Goal: Information Seeking & Learning: Find specific page/section

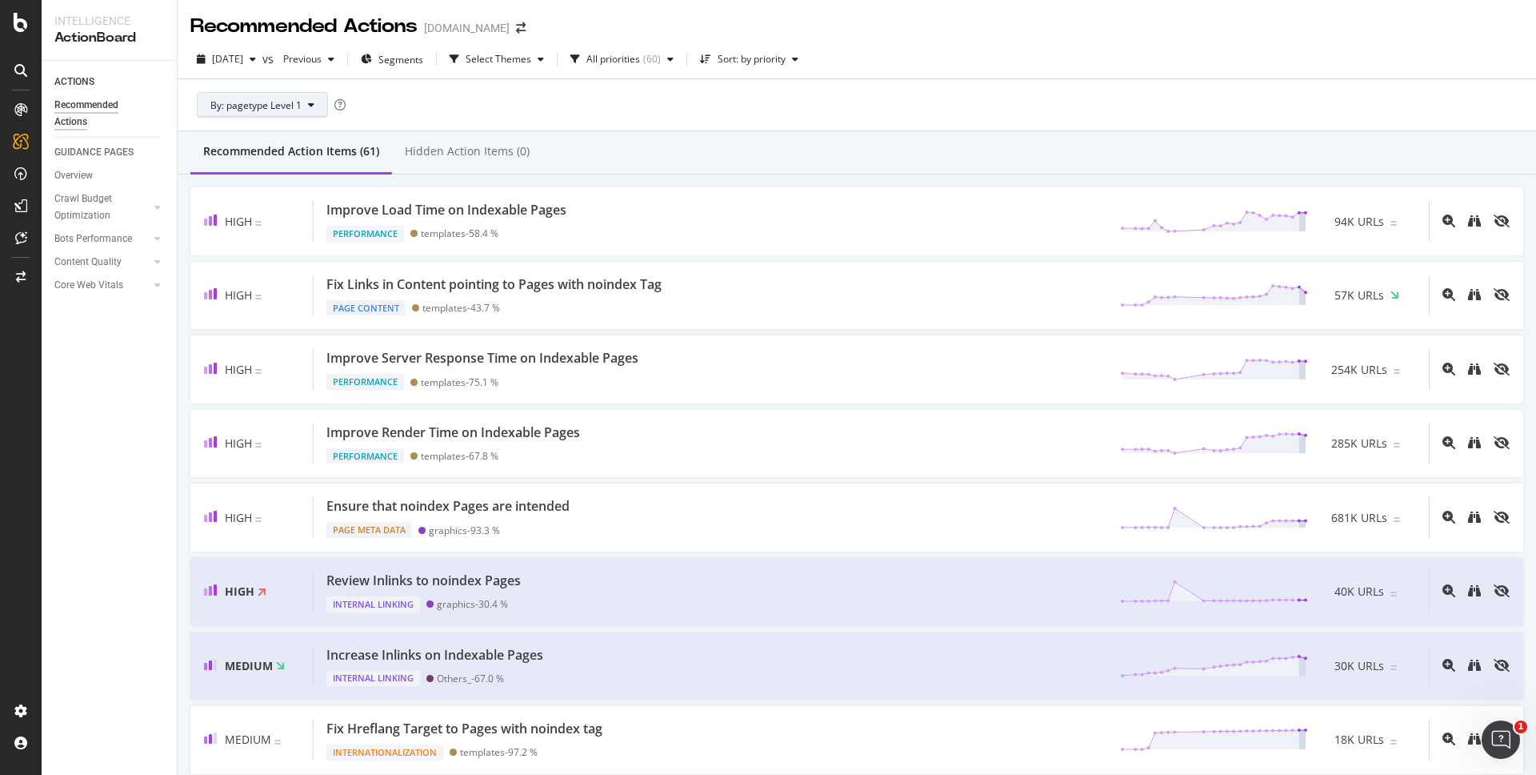
click at [271, 102] on span "By: pagetype Level 1" at bounding box center [255, 105] width 91 height 14
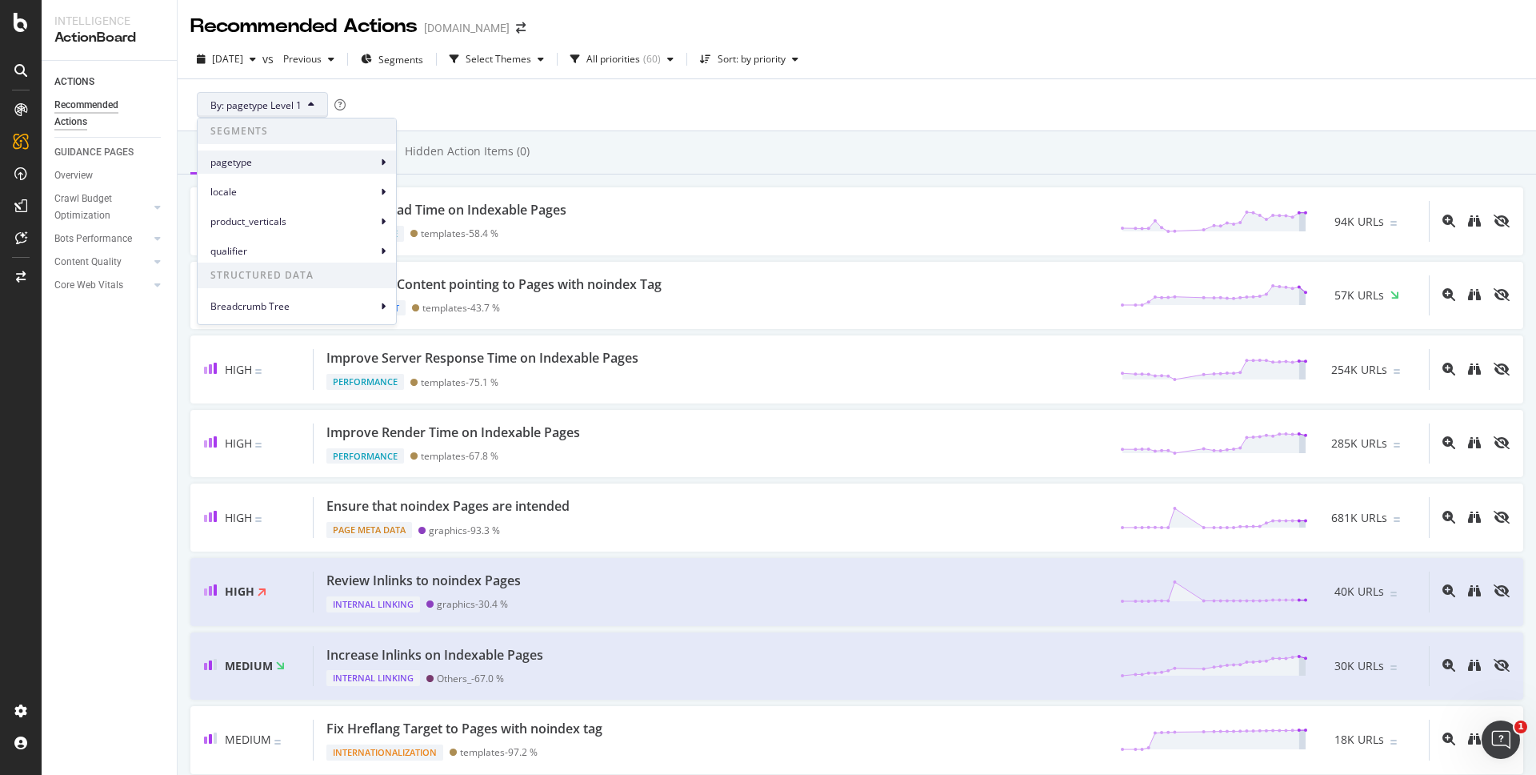
click at [300, 152] on div "pagetype" at bounding box center [297, 161] width 198 height 23
click at [643, 120] on div "By: pagetype Level 1" at bounding box center [856, 104] width 1333 height 51
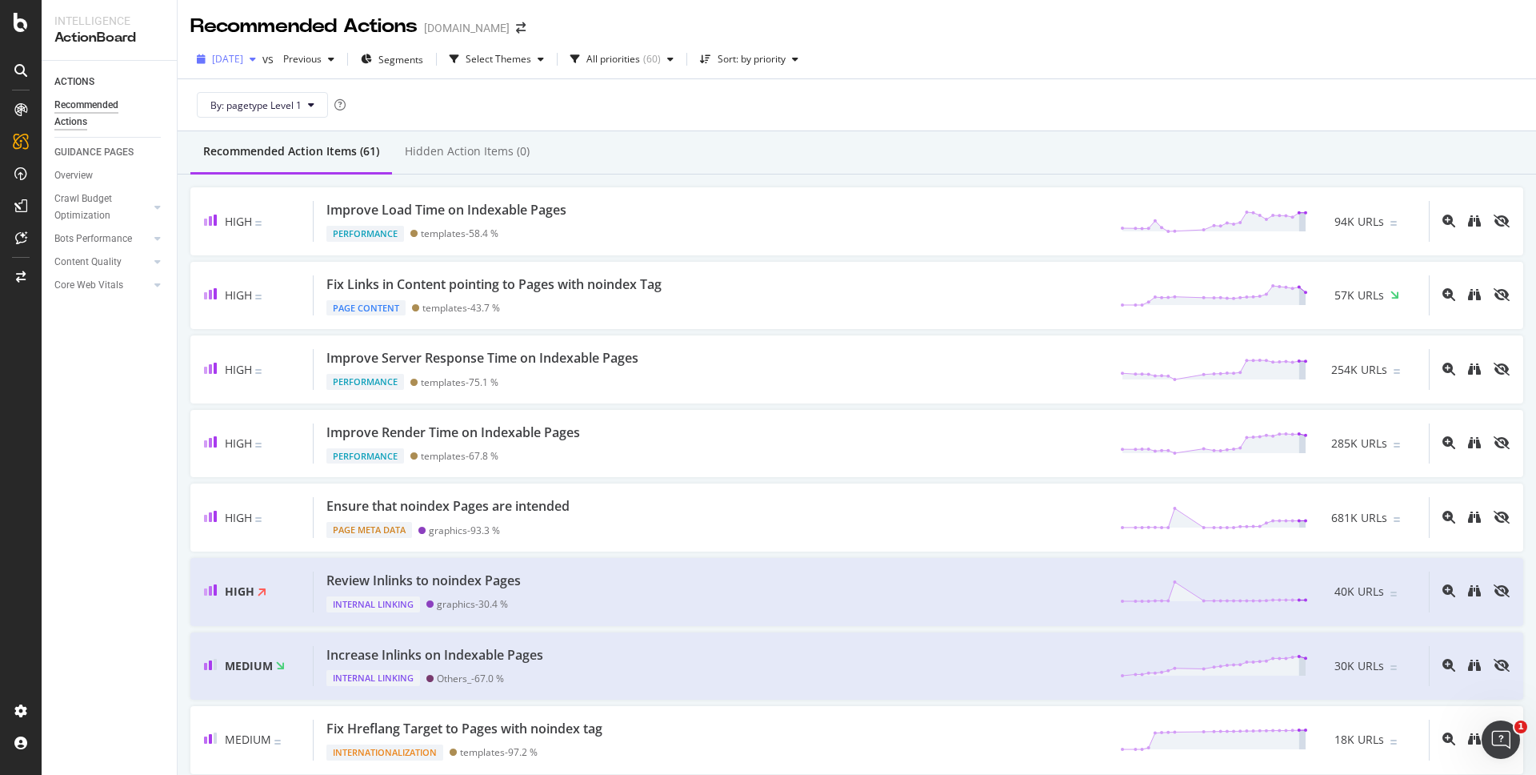
click at [241, 56] on span "[DATE]" at bounding box center [227, 59] width 31 height 14
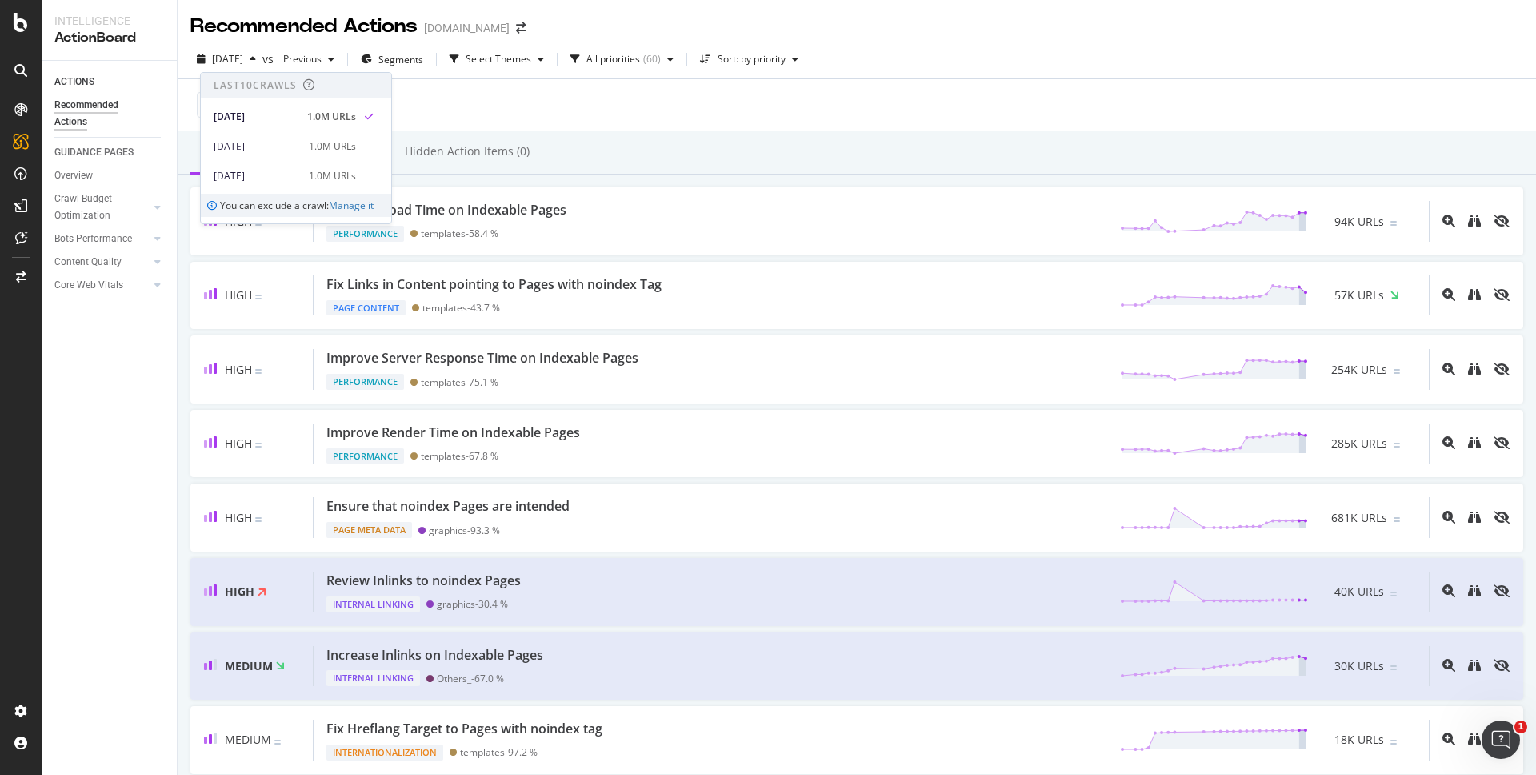
click at [547, 107] on div "By: pagetype Level 1" at bounding box center [856, 104] width 1333 height 51
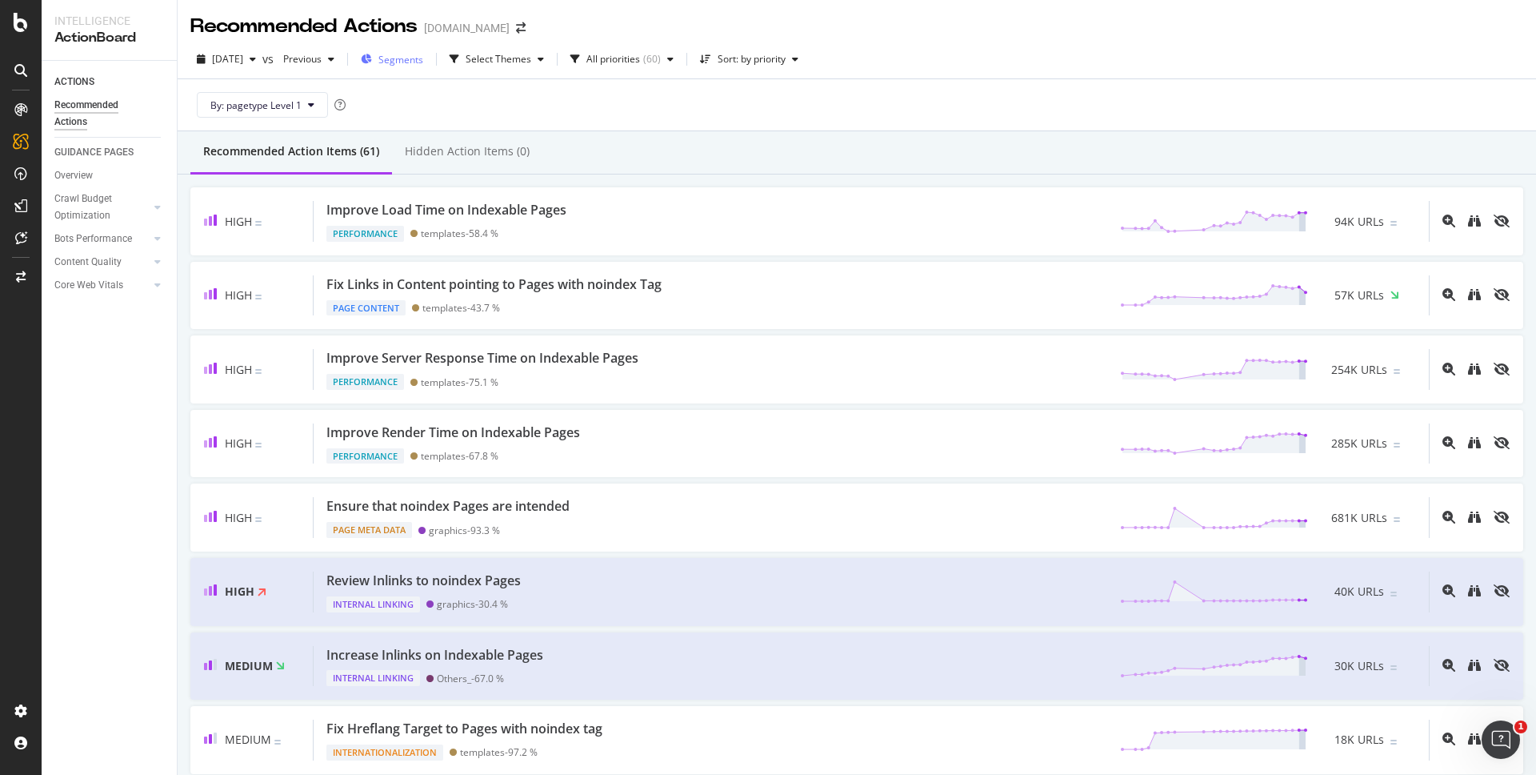
click at [423, 67] on div "Segments" at bounding box center [392, 59] width 62 height 24
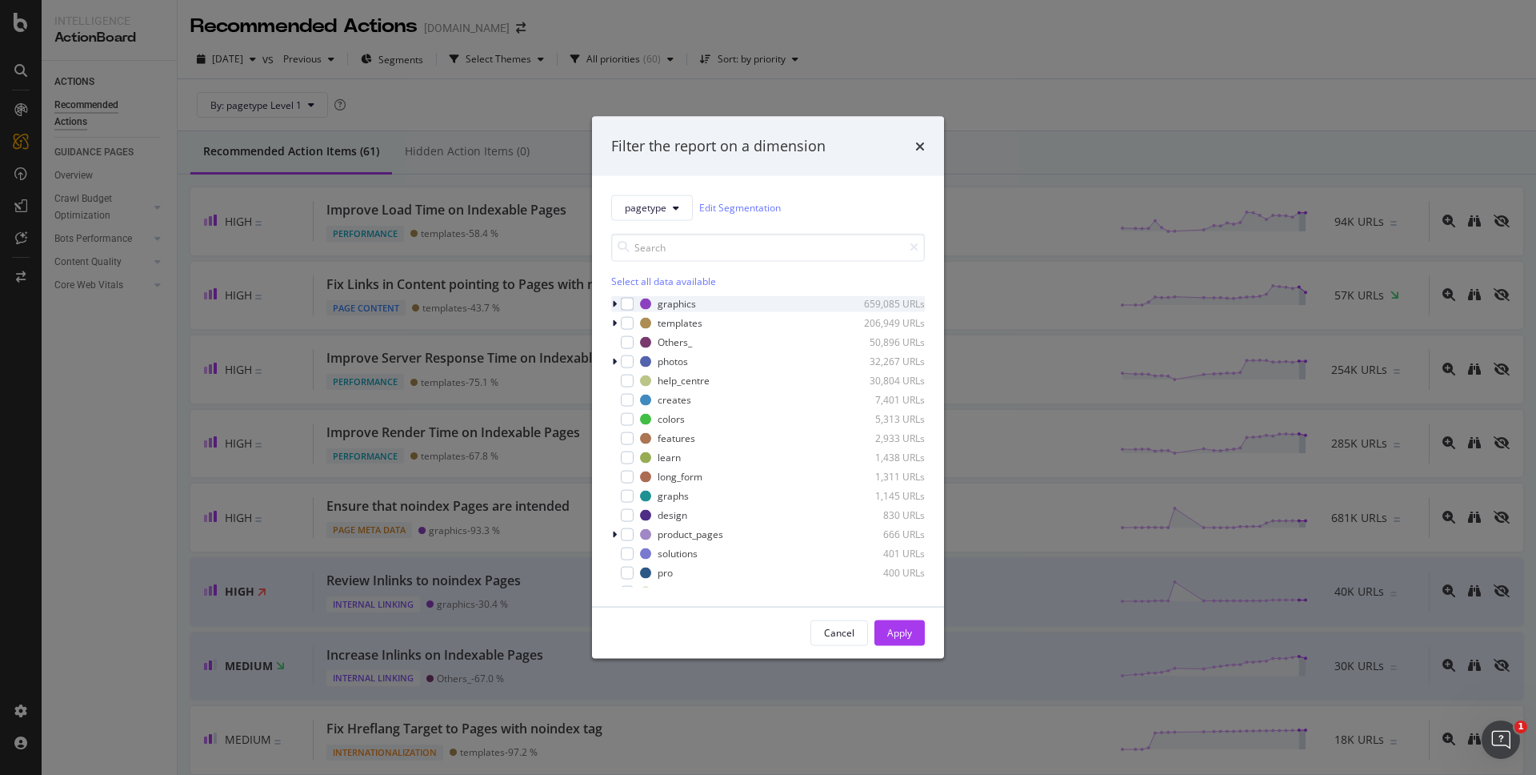
click at [614, 306] on icon "modal" at bounding box center [614, 303] width 5 height 10
click at [614, 306] on icon "modal" at bounding box center [614, 303] width 6 height 10
click at [628, 397] on div "modal" at bounding box center [627, 399] width 13 height 13
click at [626, 438] on div "modal" at bounding box center [627, 437] width 13 height 13
click at [629, 453] on div "modal" at bounding box center [627, 456] width 13 height 13
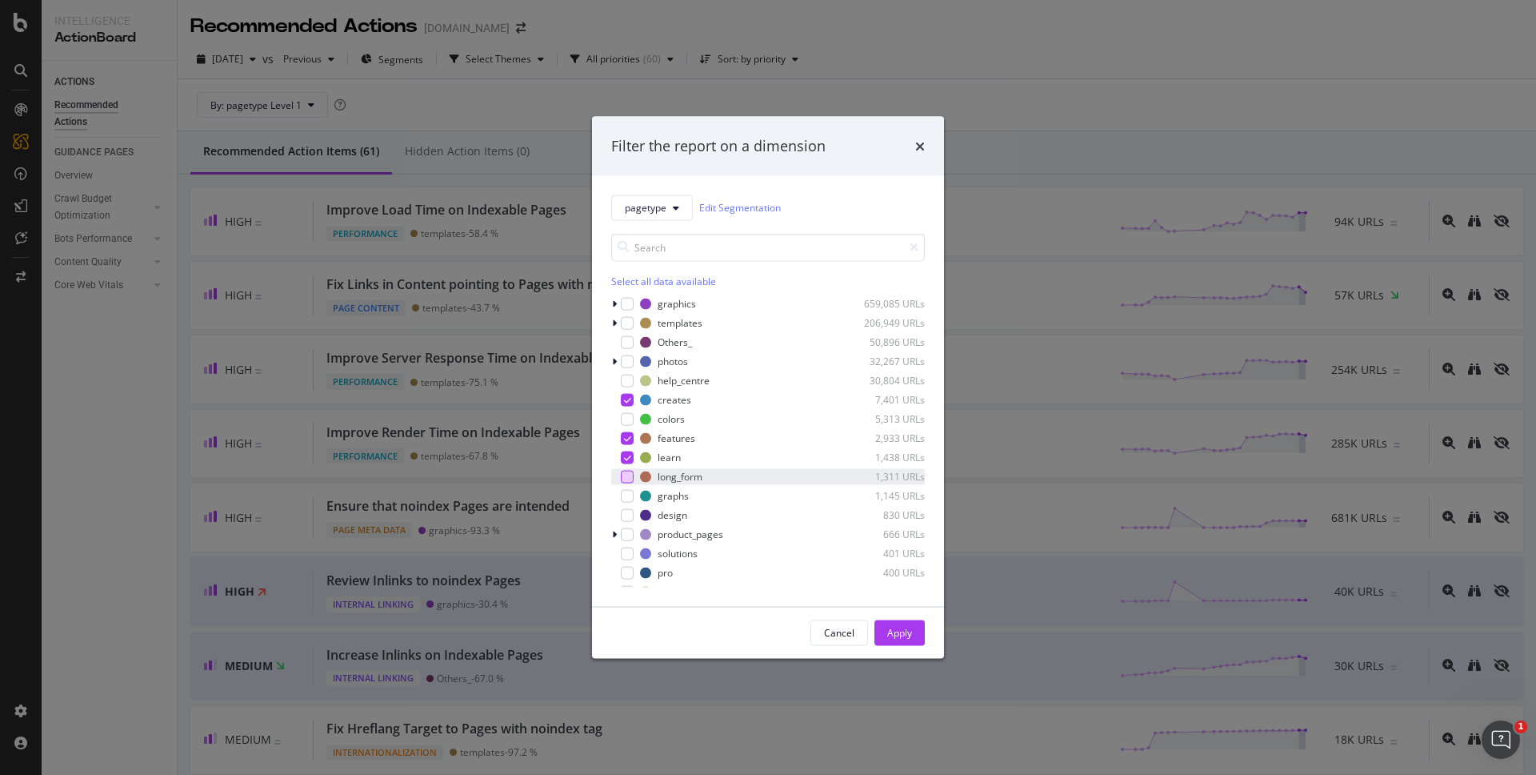
click at [630, 471] on div "modal" at bounding box center [627, 476] width 13 height 13
click at [626, 496] on div "modal" at bounding box center [627, 495] width 13 height 13
click at [626, 538] on div "modal" at bounding box center [627, 533] width 13 height 13
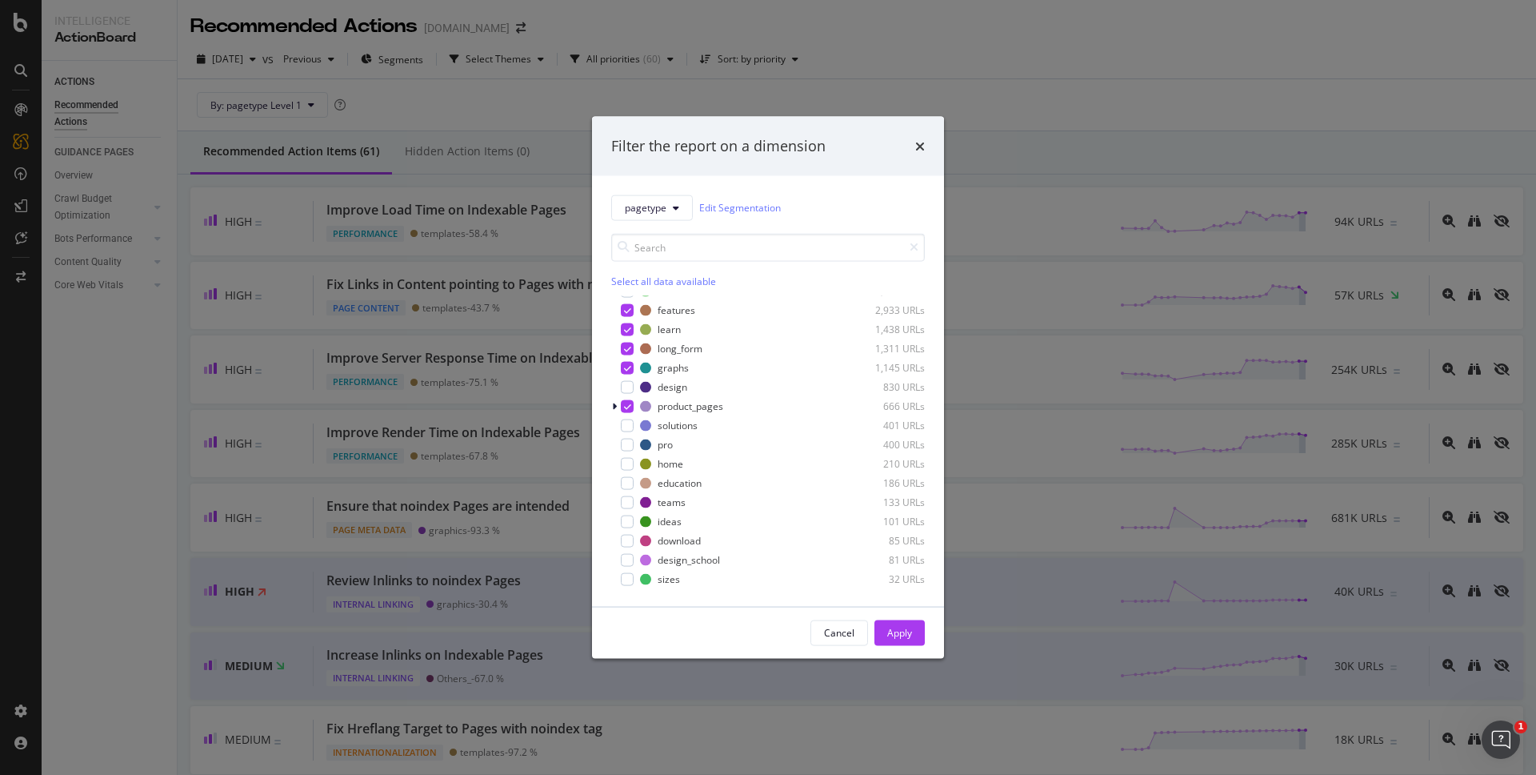
click at [908, 628] on div "Apply" at bounding box center [899, 633] width 25 height 14
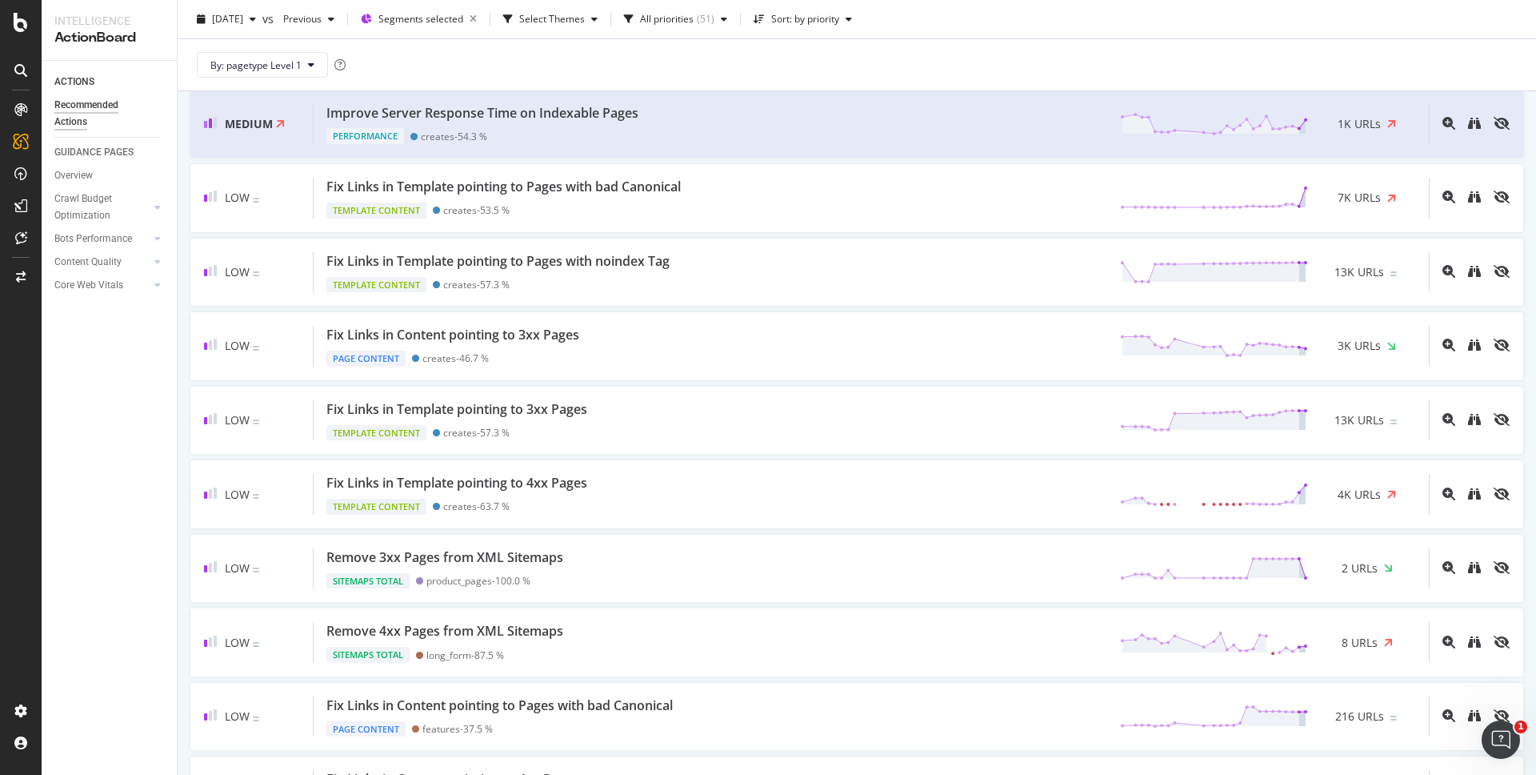
scroll to position [543, 0]
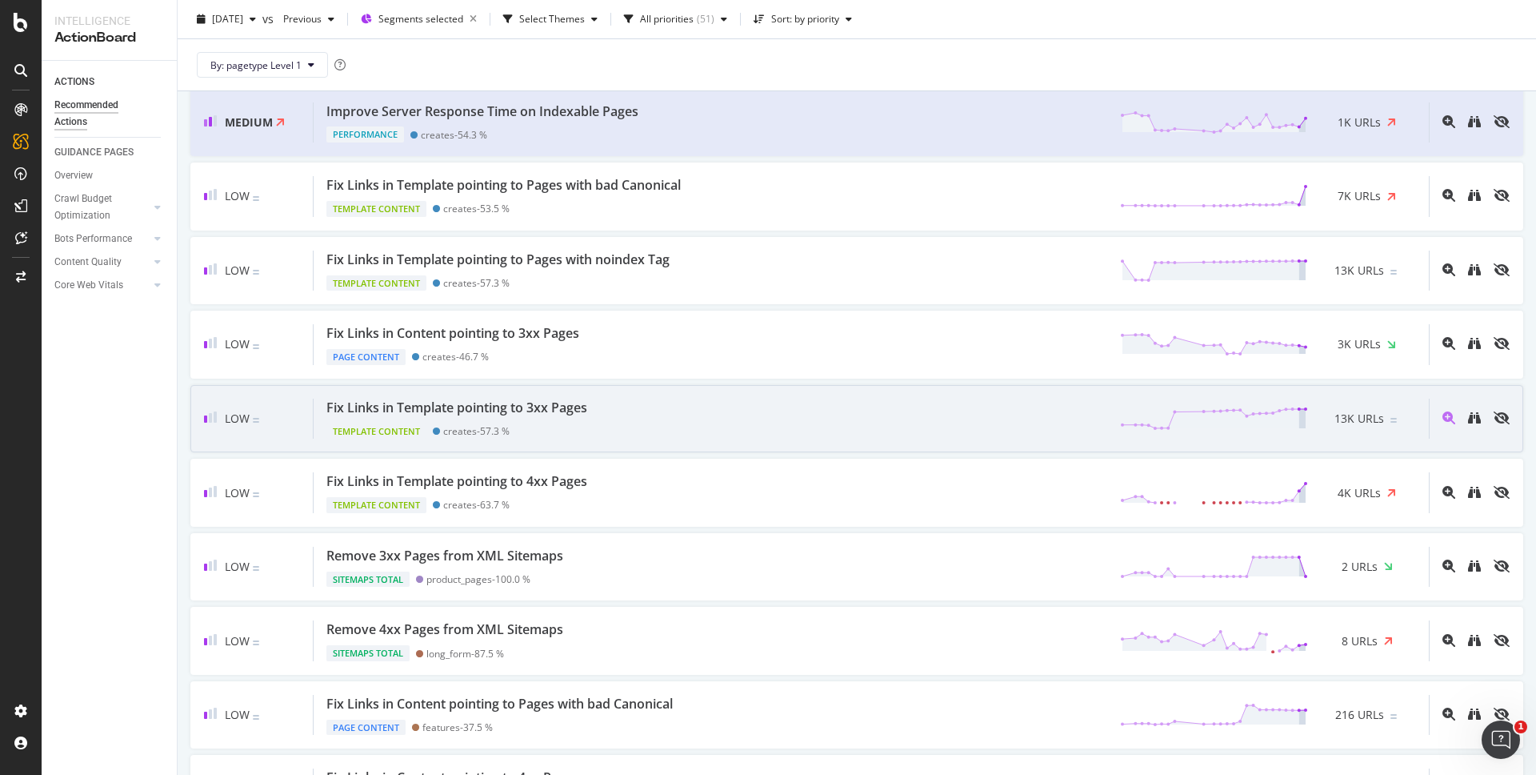
click at [762, 403] on div "Fix Links in Template pointing to 3xx Pages Template Content creates - 57.3 % 1…" at bounding box center [871, 418] width 1115 height 41
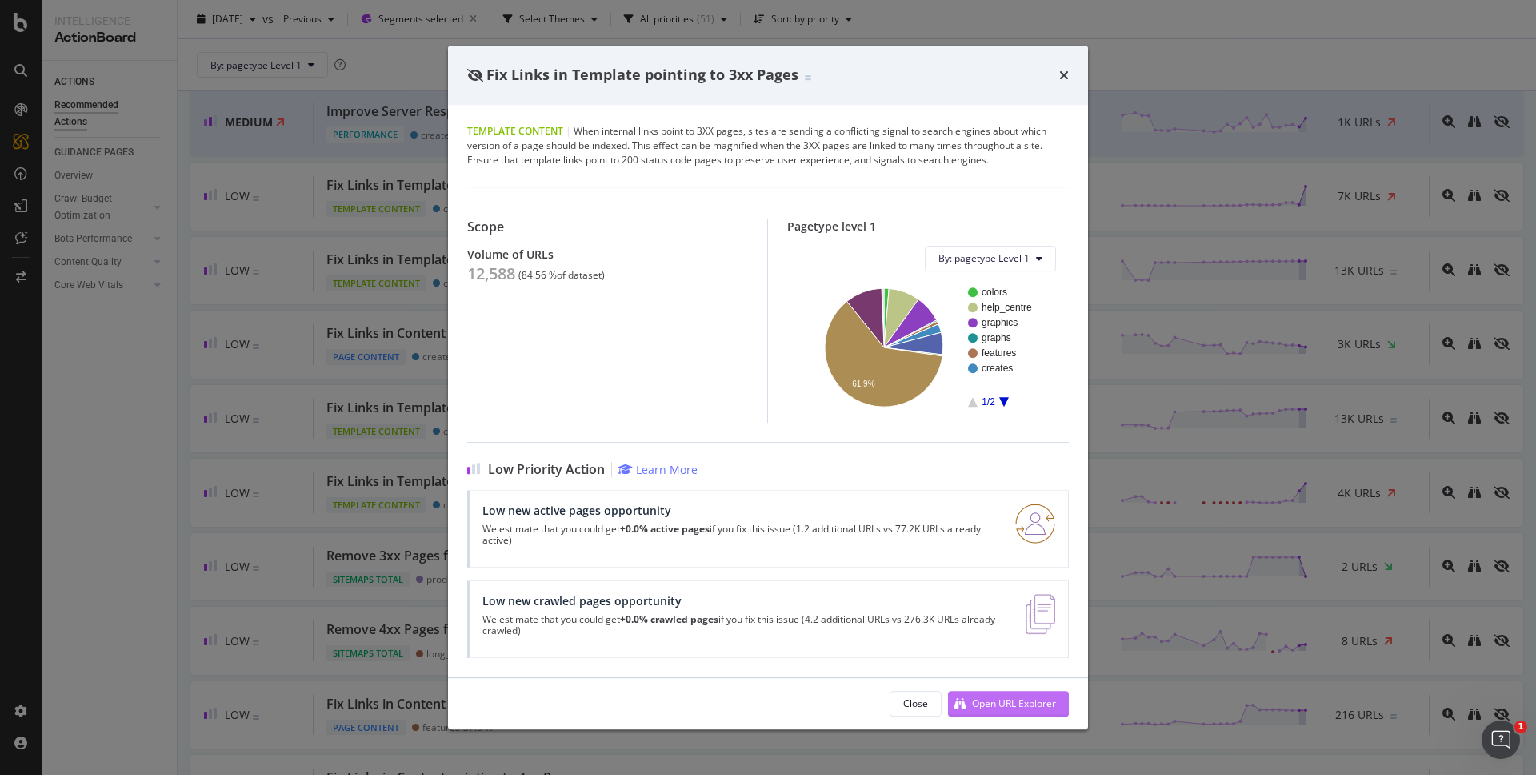
click at [1030, 703] on div "Open URL Explorer" at bounding box center [1014, 703] width 84 height 14
click at [1059, 74] on icon "times" at bounding box center [1064, 75] width 10 height 13
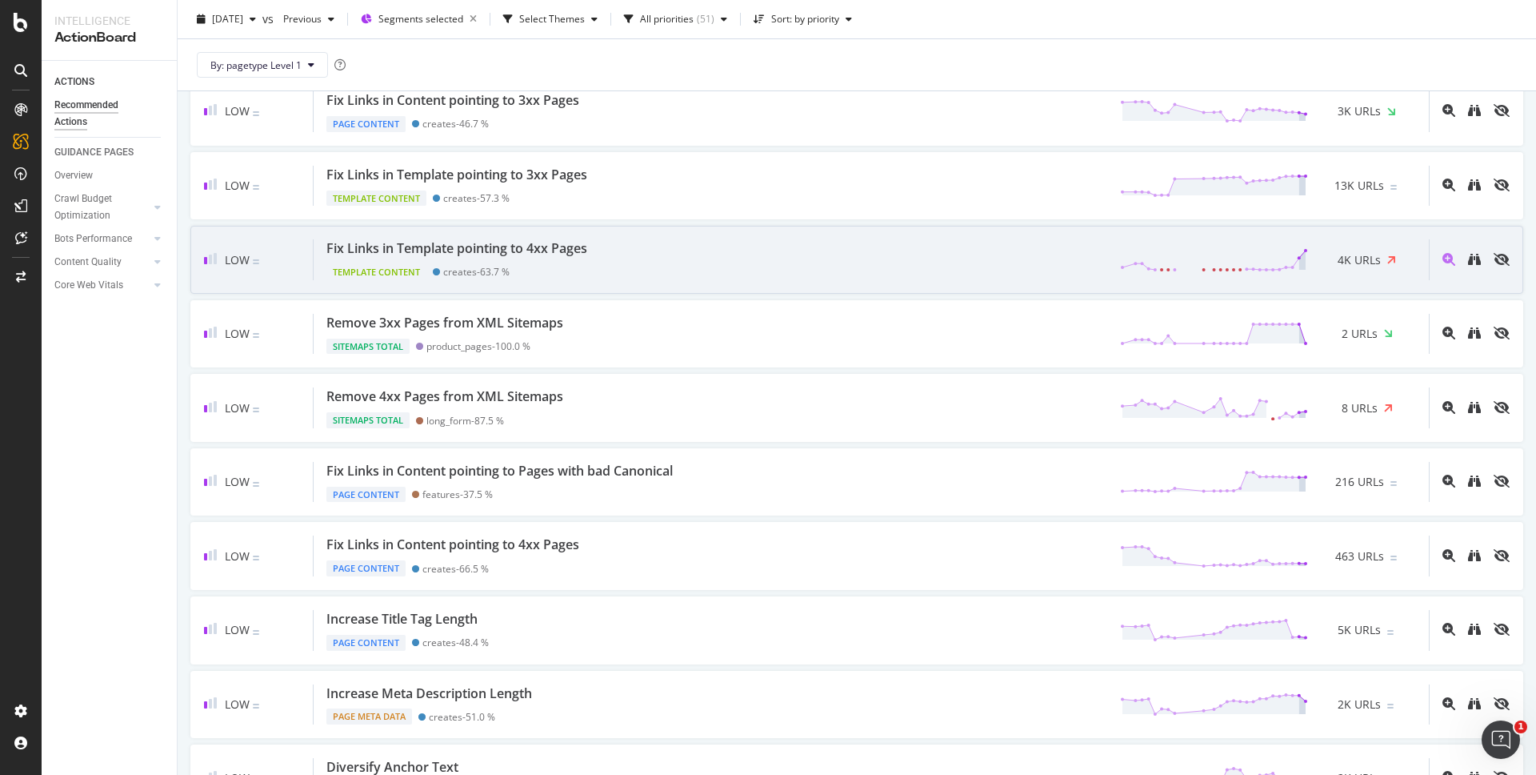
scroll to position [777, 0]
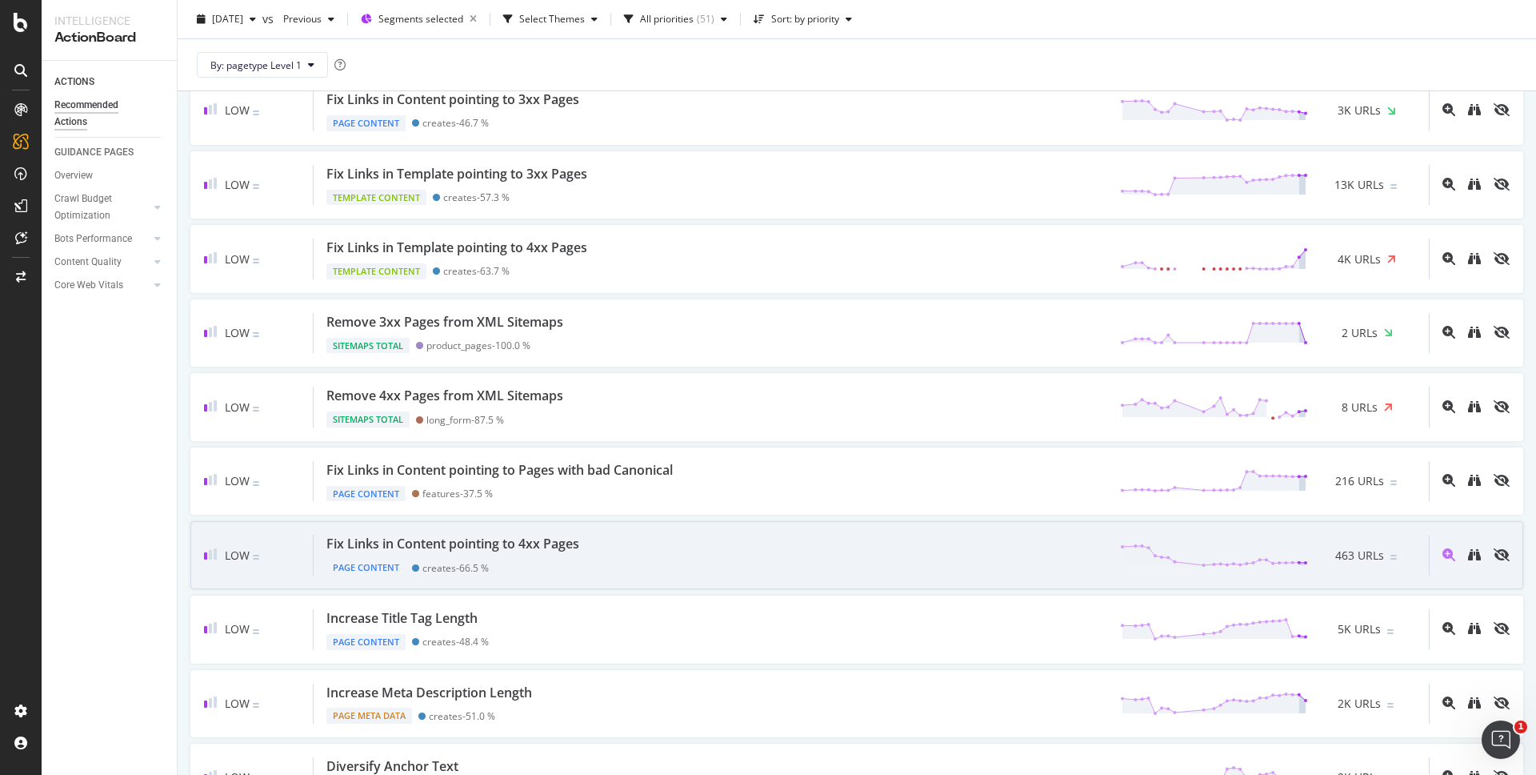
click at [679, 560] on div "Fix Links in Content pointing to 4xx Pages Page Content creates - 66.5 % 463 UR…" at bounding box center [871, 554] width 1115 height 41
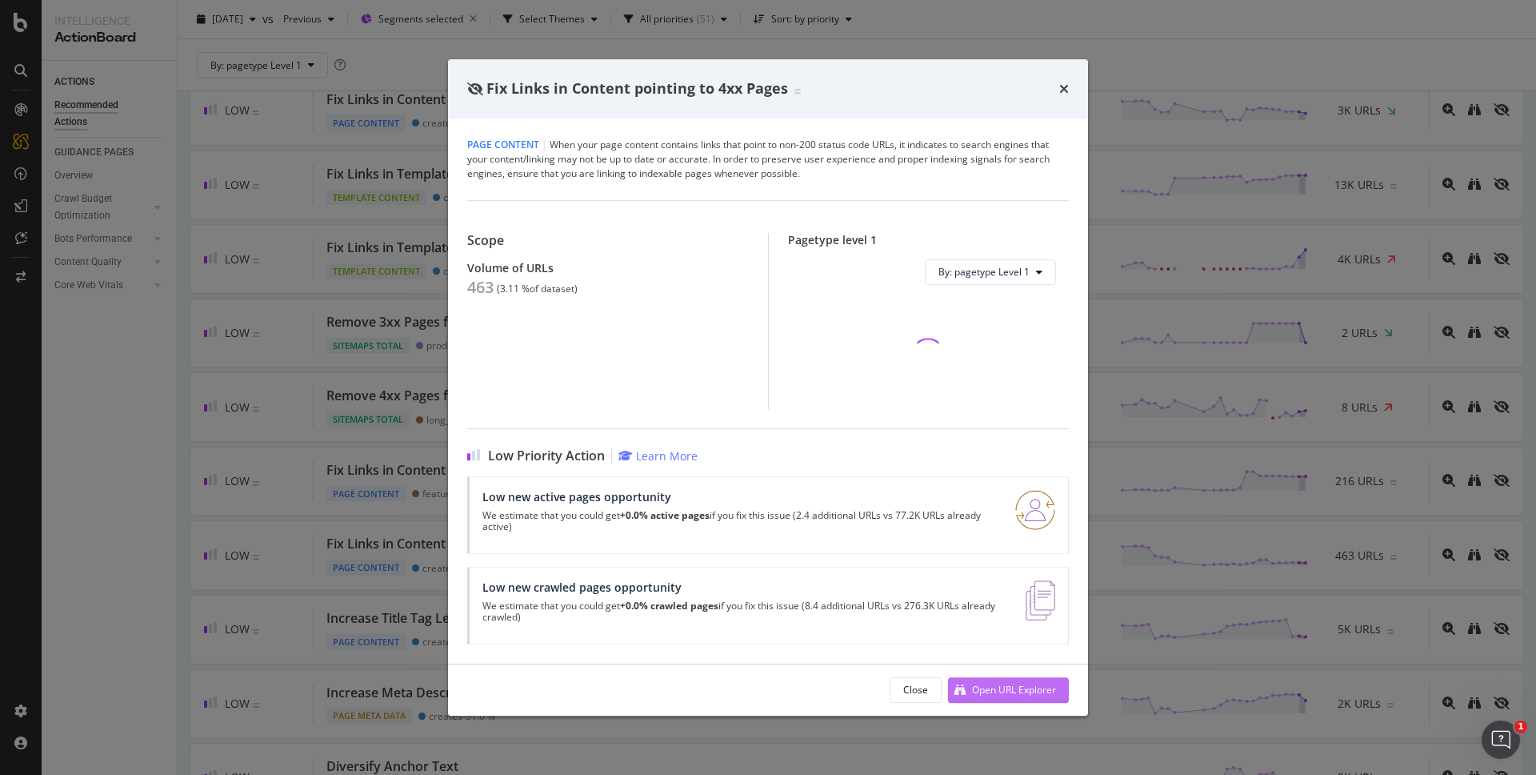
click at [1044, 695] on div "Open URL Explorer" at bounding box center [1014, 689] width 84 height 14
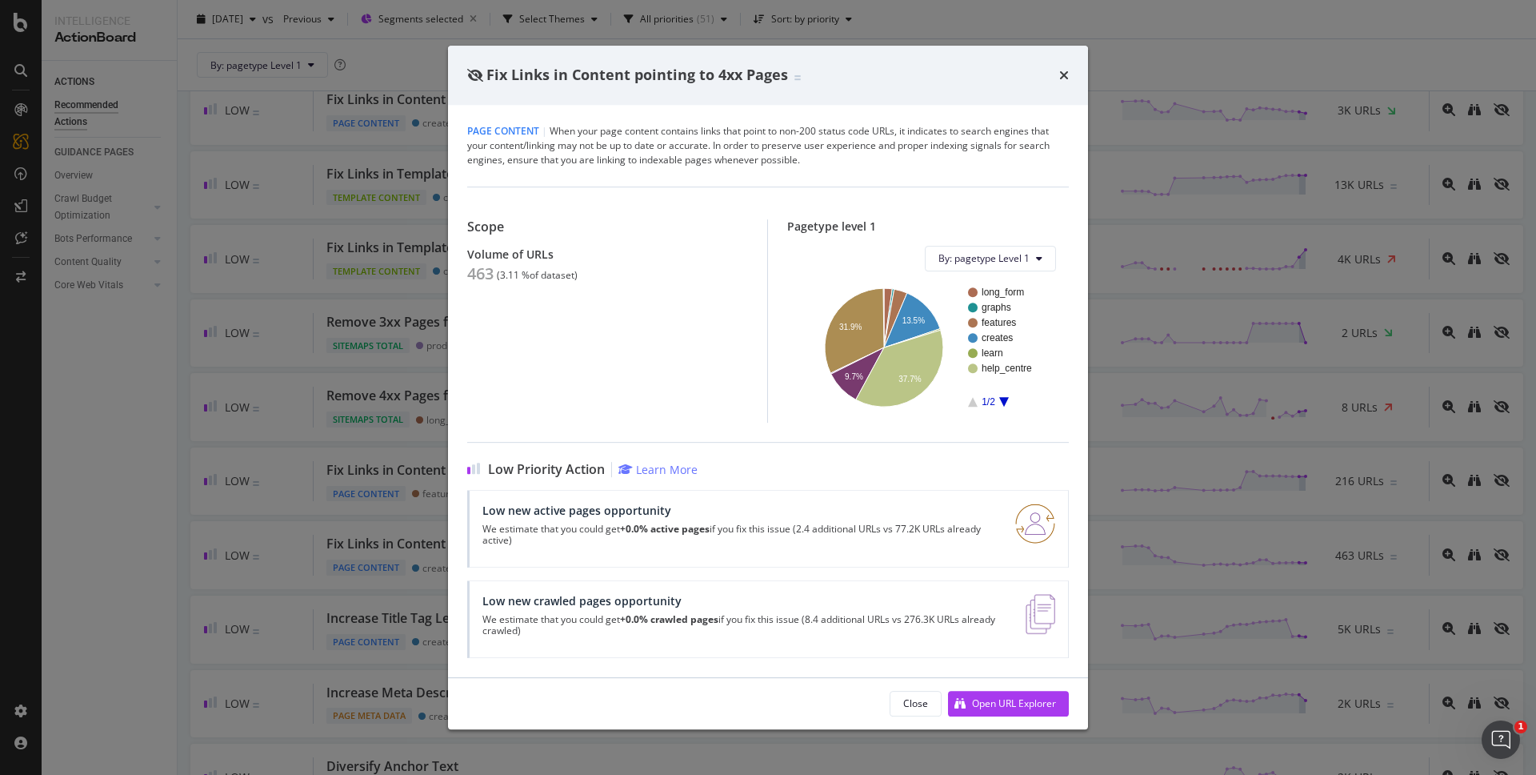
click at [1055, 74] on div "Fix Links in Content pointing to 4xx Pages" at bounding box center [768, 75] width 602 height 21
click at [1060, 75] on icon "times" at bounding box center [1064, 75] width 10 height 13
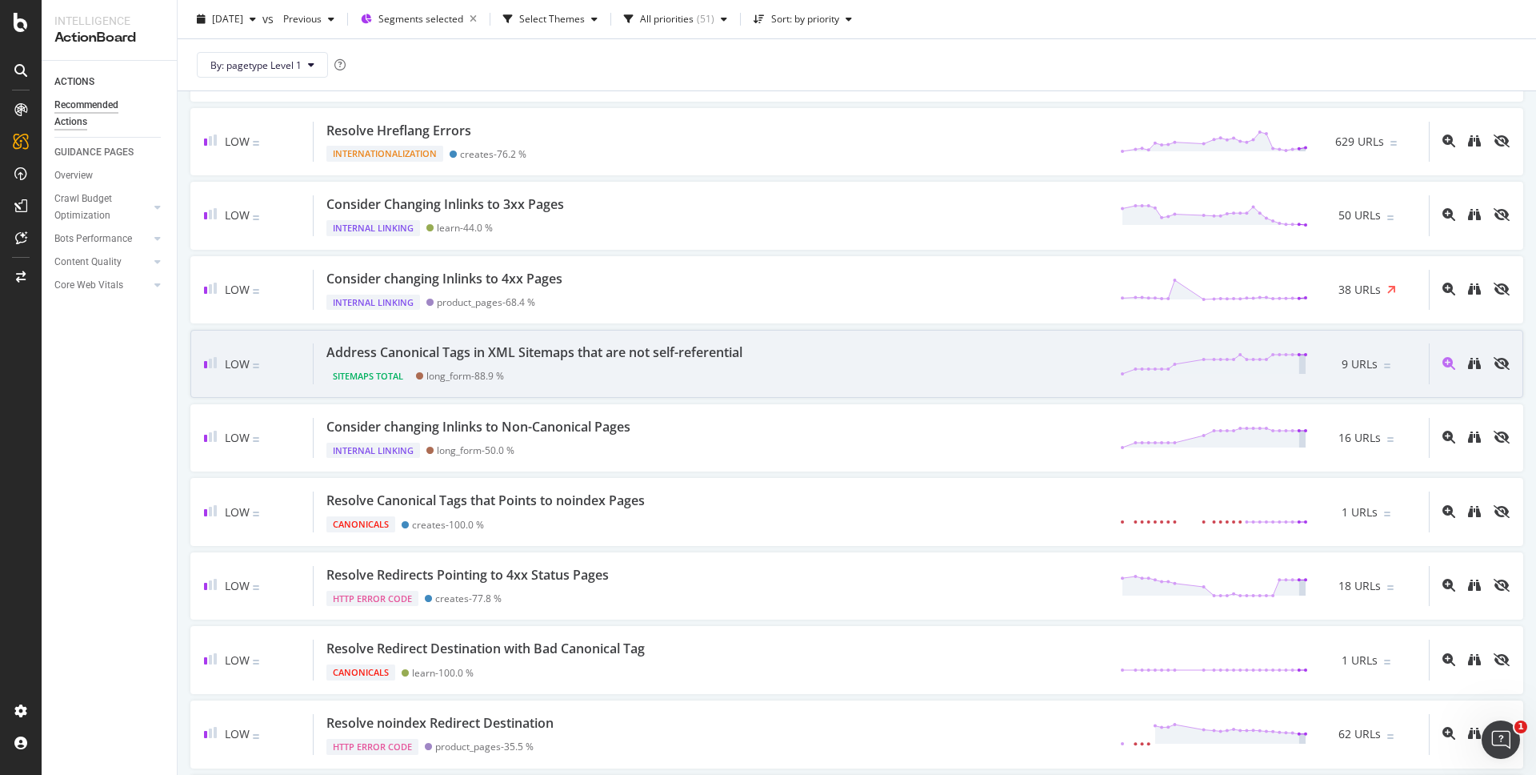
scroll to position [2185, 0]
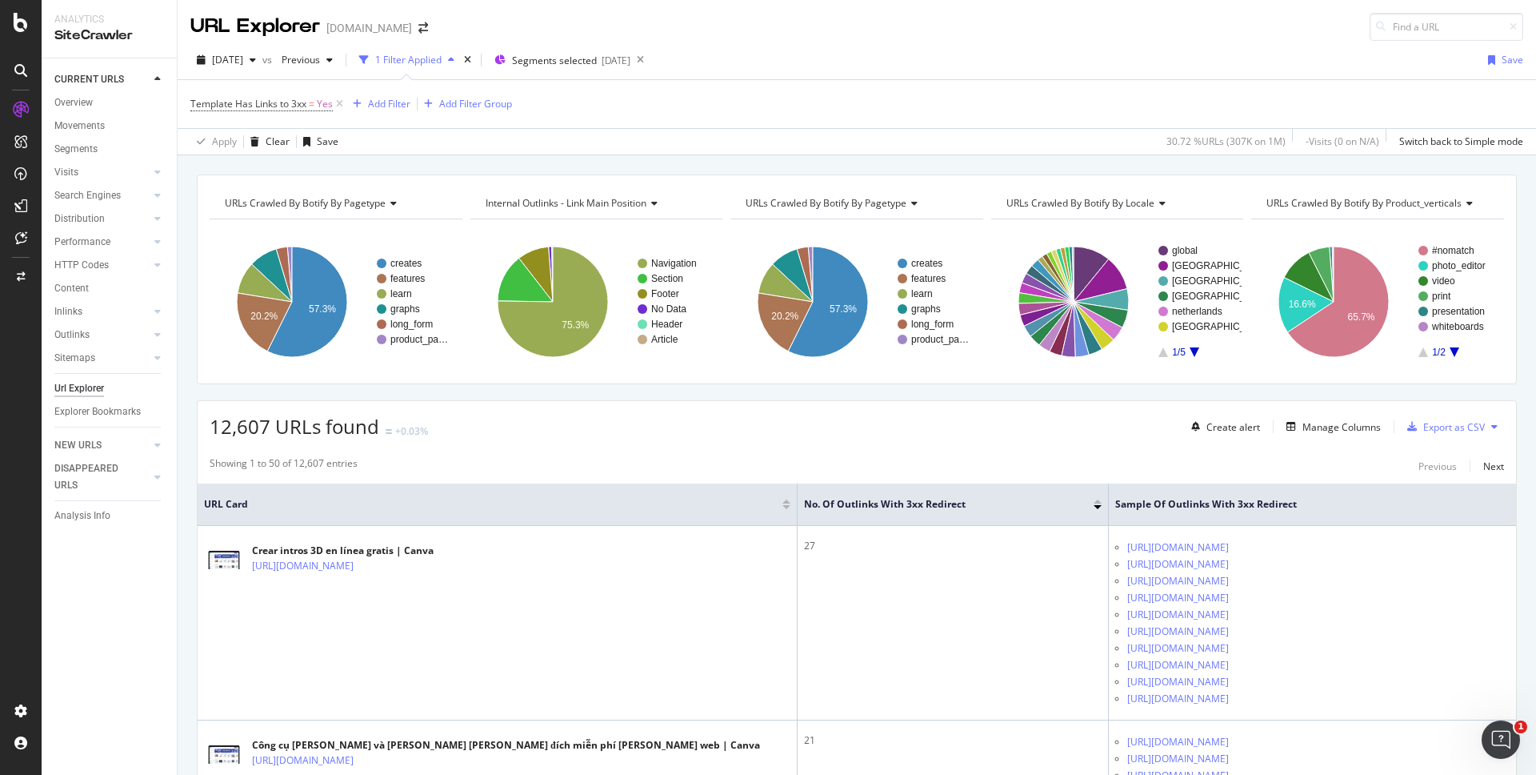
click at [1190, 351] on icon "A chart." at bounding box center [1195, 352] width 10 height 10
click at [1190, 350] on icon "A chart." at bounding box center [1195, 352] width 10 height 10
click at [1189, 352] on g "korea russia us sweden norway denmark 4/5" at bounding box center [1216, 301] width 114 height 113
click at [1190, 350] on icon "A chart." at bounding box center [1195, 352] width 10 height 10
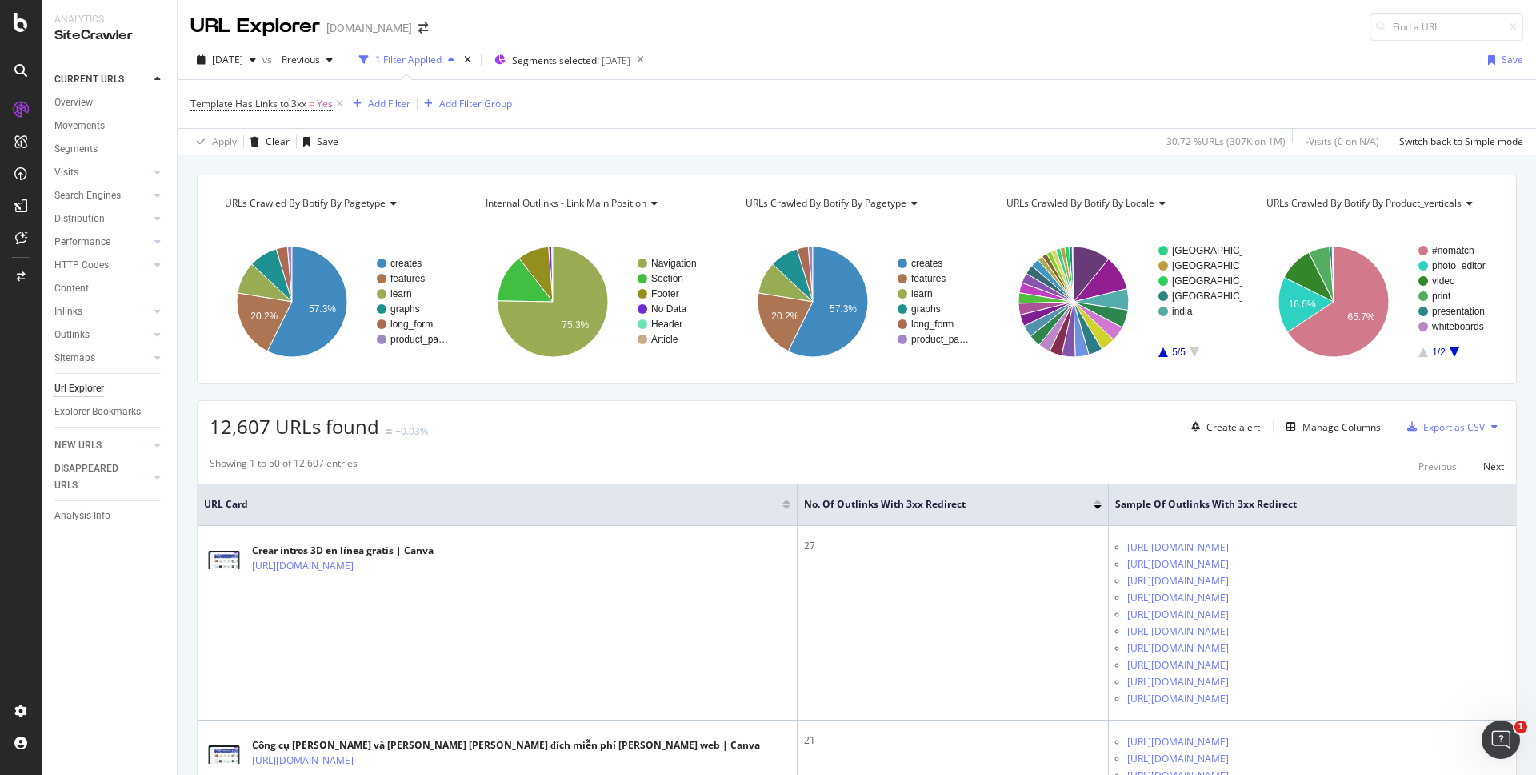
click at [1159, 352] on icon "A chart." at bounding box center [1164, 352] width 10 height 10
click at [1190, 347] on icon "A chart." at bounding box center [1195, 352] width 10 height 10
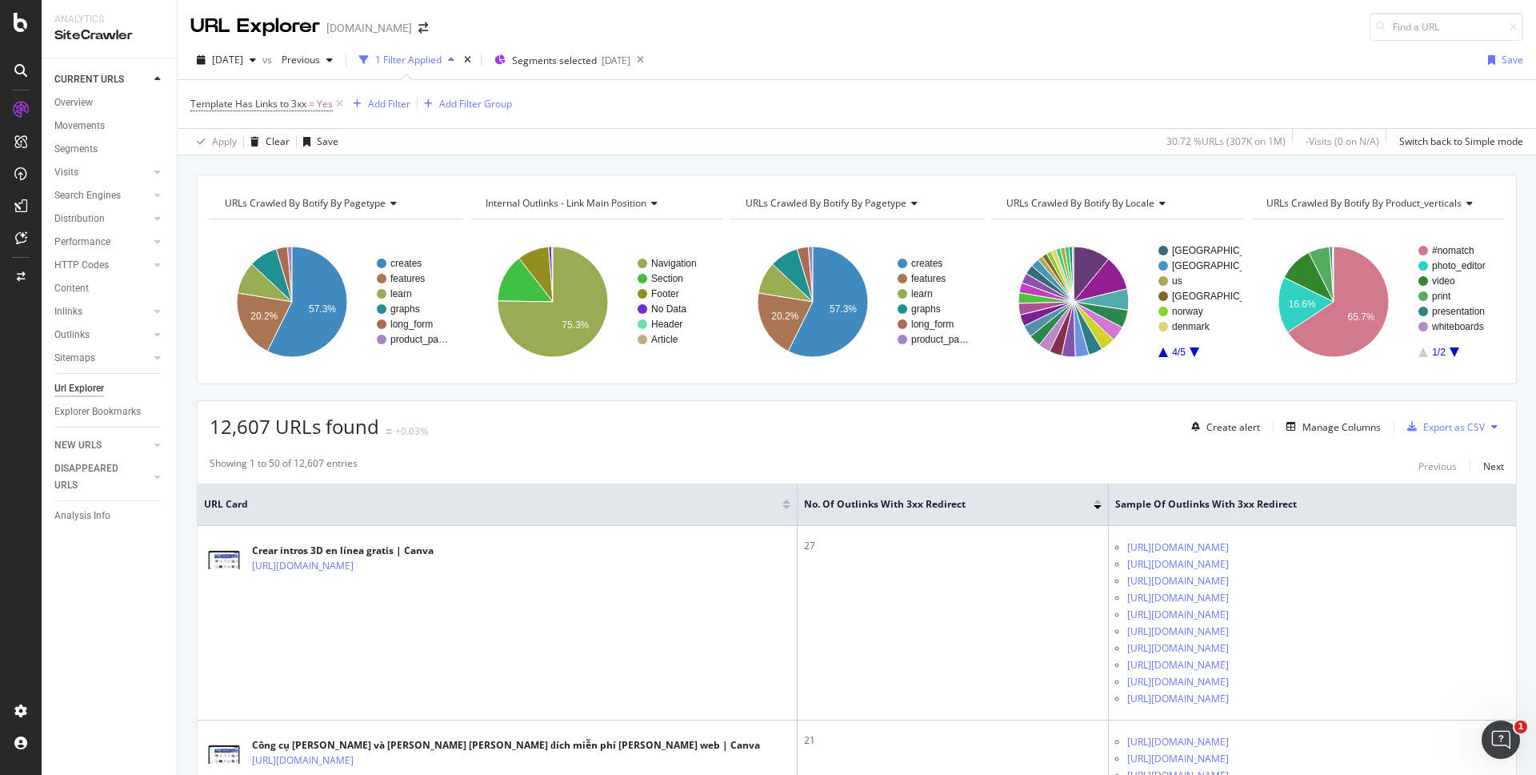
click at [1159, 353] on icon "A chart." at bounding box center [1164, 352] width 10 height 10
click at [1172, 246] on text "global" at bounding box center [1185, 250] width 26 height 11
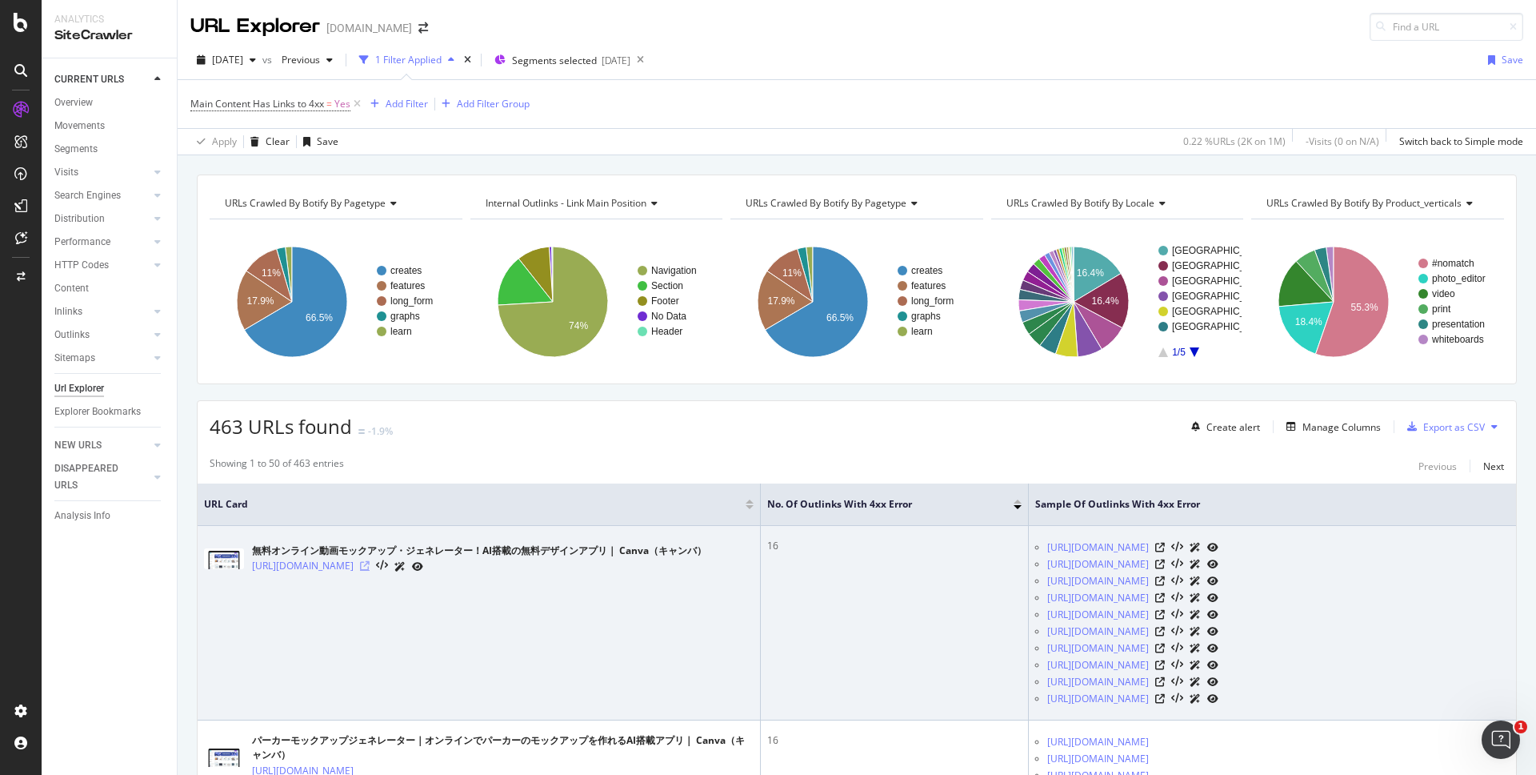
click at [370, 566] on icon at bounding box center [365, 566] width 10 height 10
click at [1165, 679] on icon at bounding box center [1160, 682] width 10 height 10
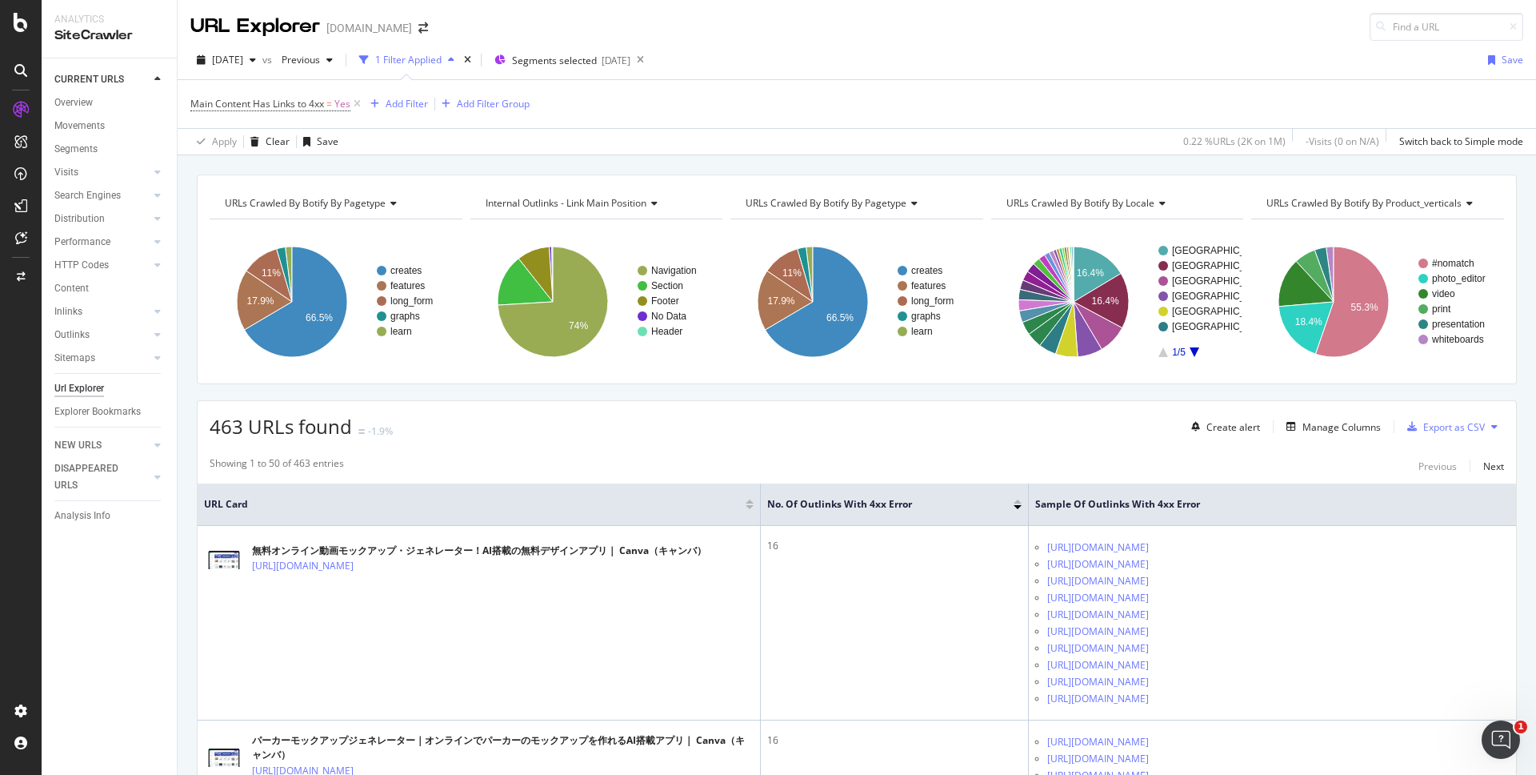
click at [1191, 349] on rect "A chart." at bounding box center [1194, 301] width 71 height 111
click at [1190, 350] on icon "A chart." at bounding box center [1195, 352] width 10 height 10
click at [1172, 326] on text "global" at bounding box center [1185, 326] width 26 height 11
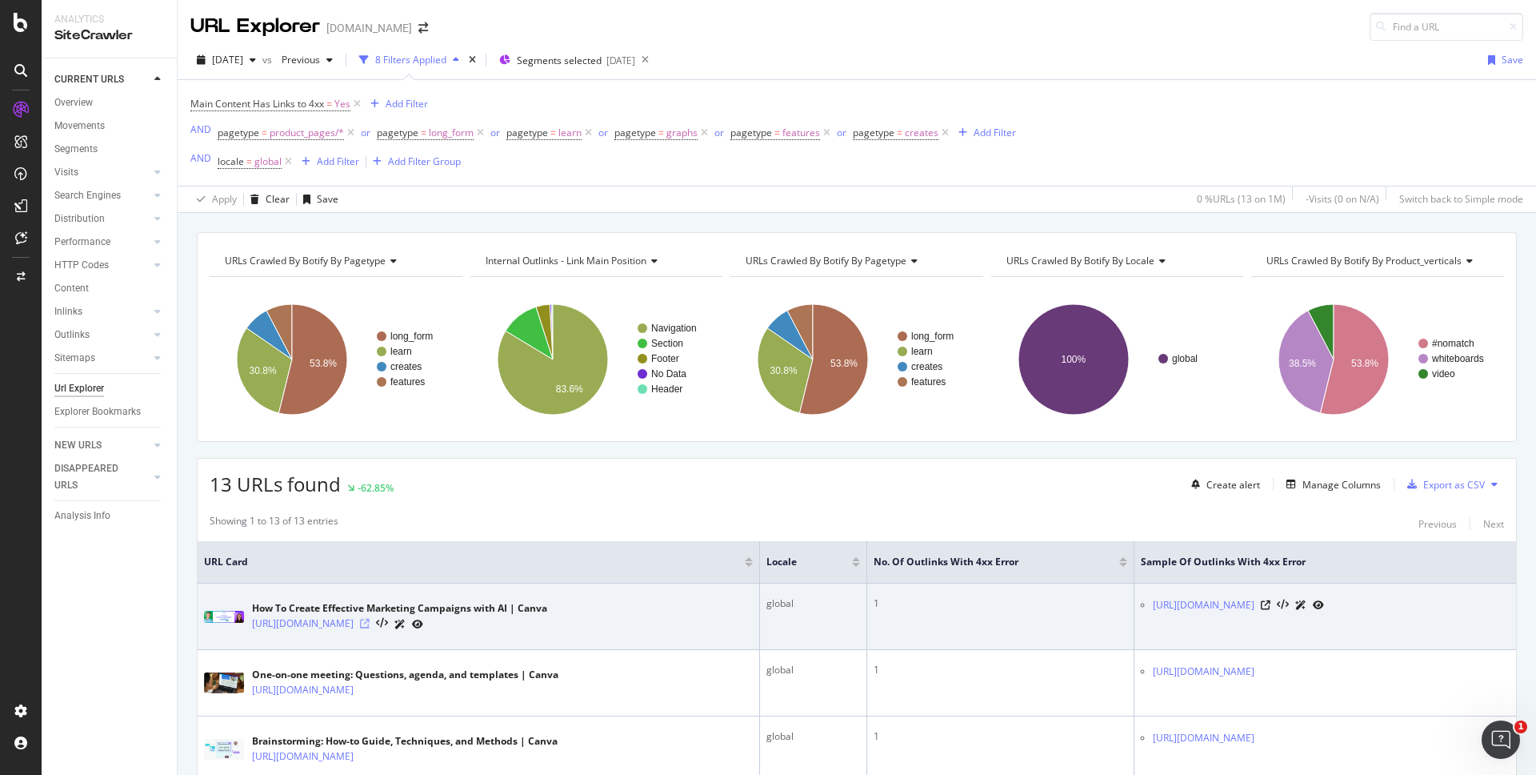
click at [370, 622] on icon at bounding box center [365, 623] width 10 height 10
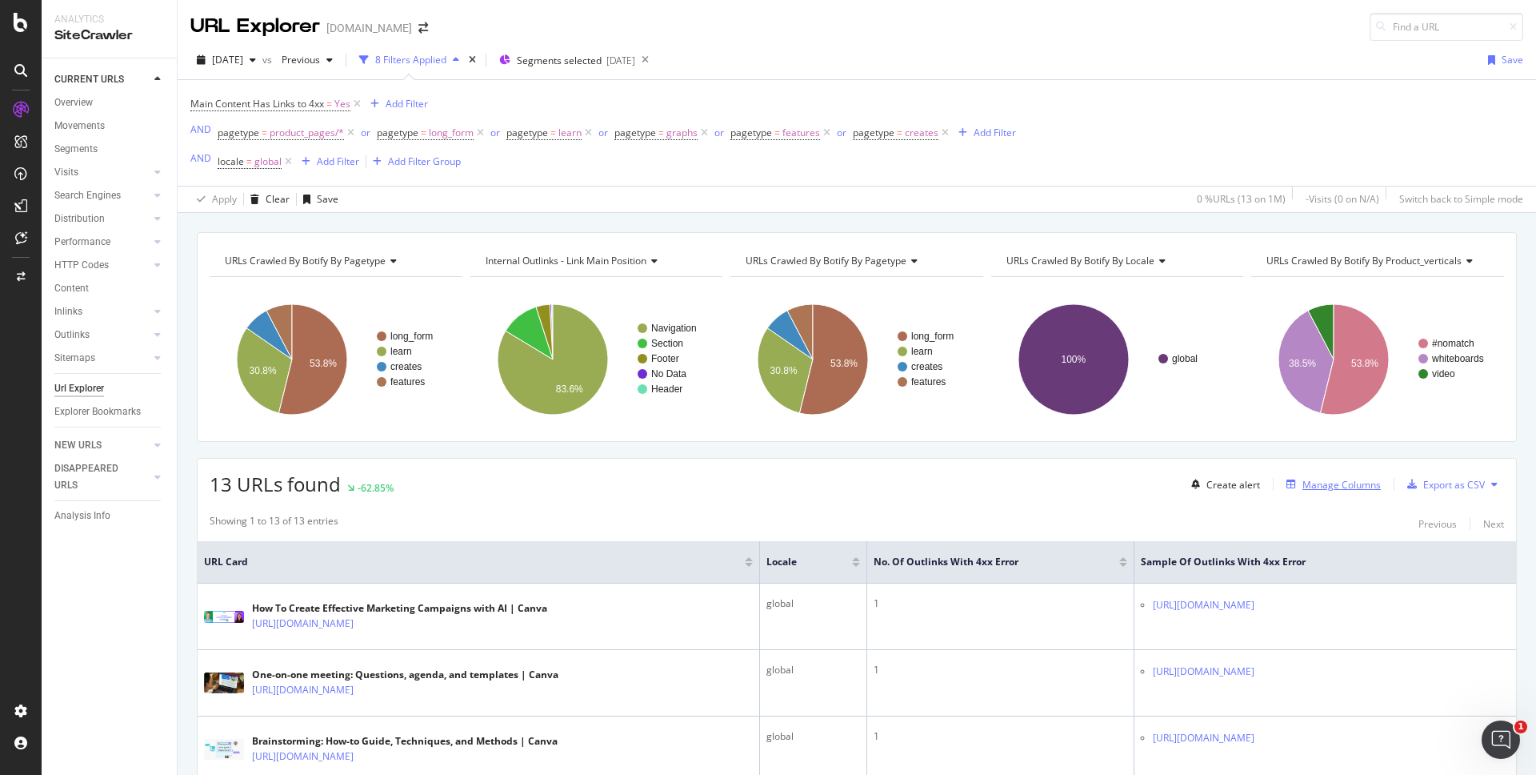
click at [1335, 490] on div "Manage Columns" at bounding box center [1330, 484] width 101 height 18
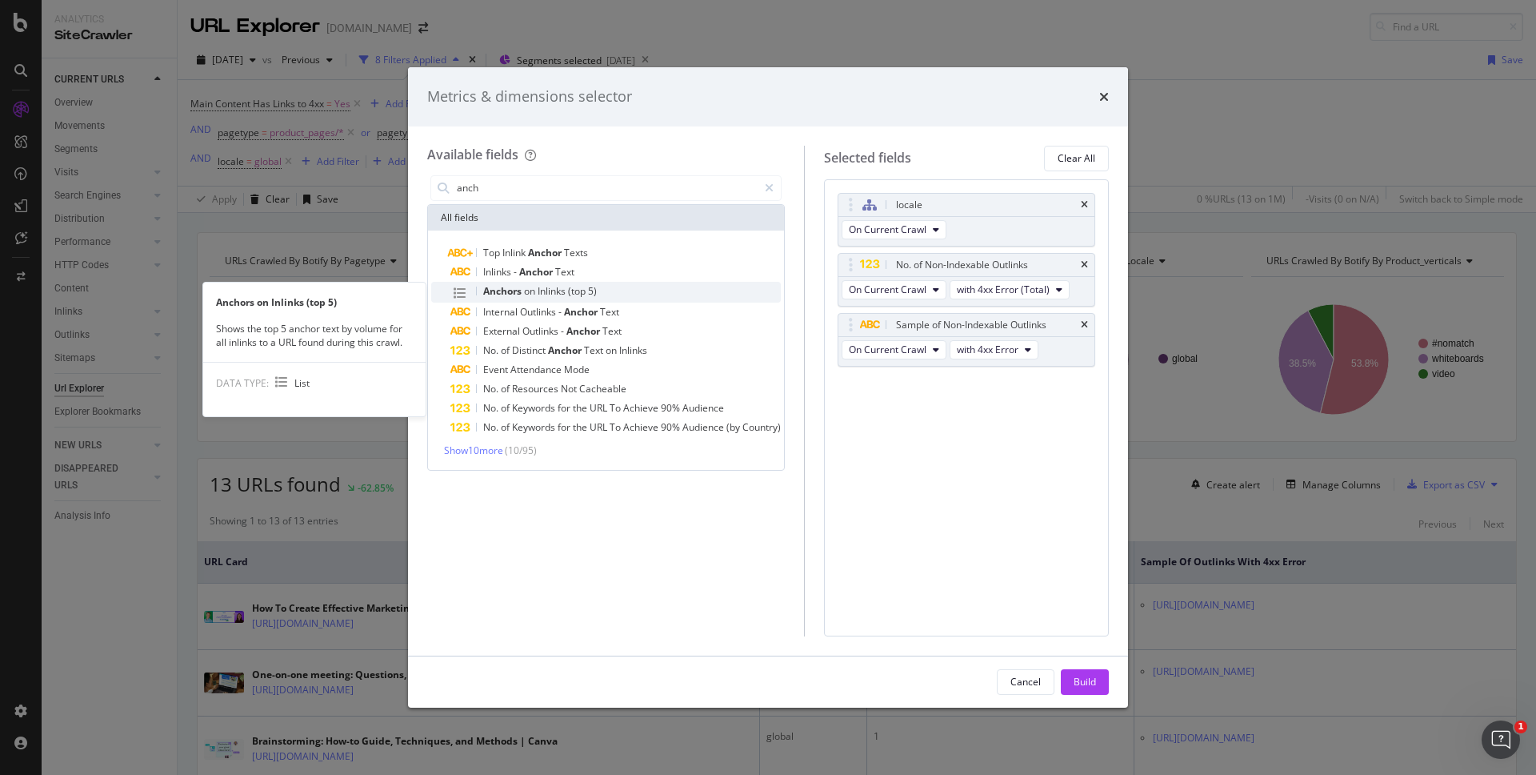
type input "anch"
click at [638, 297] on div "Anchors on Inlinks (top 5)" at bounding box center [615, 292] width 330 height 21
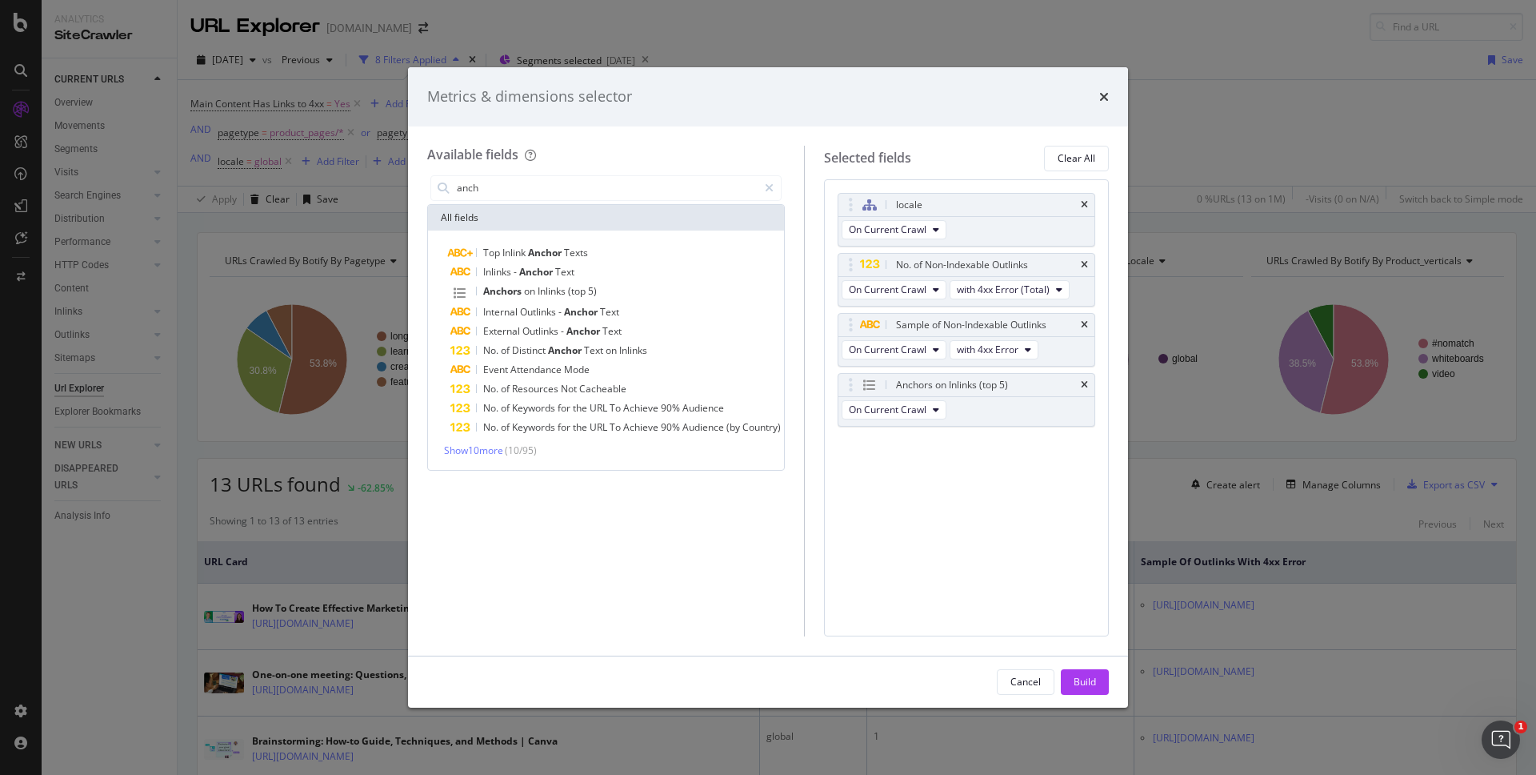
click at [1090, 678] on div "Build" at bounding box center [1085, 681] width 22 height 14
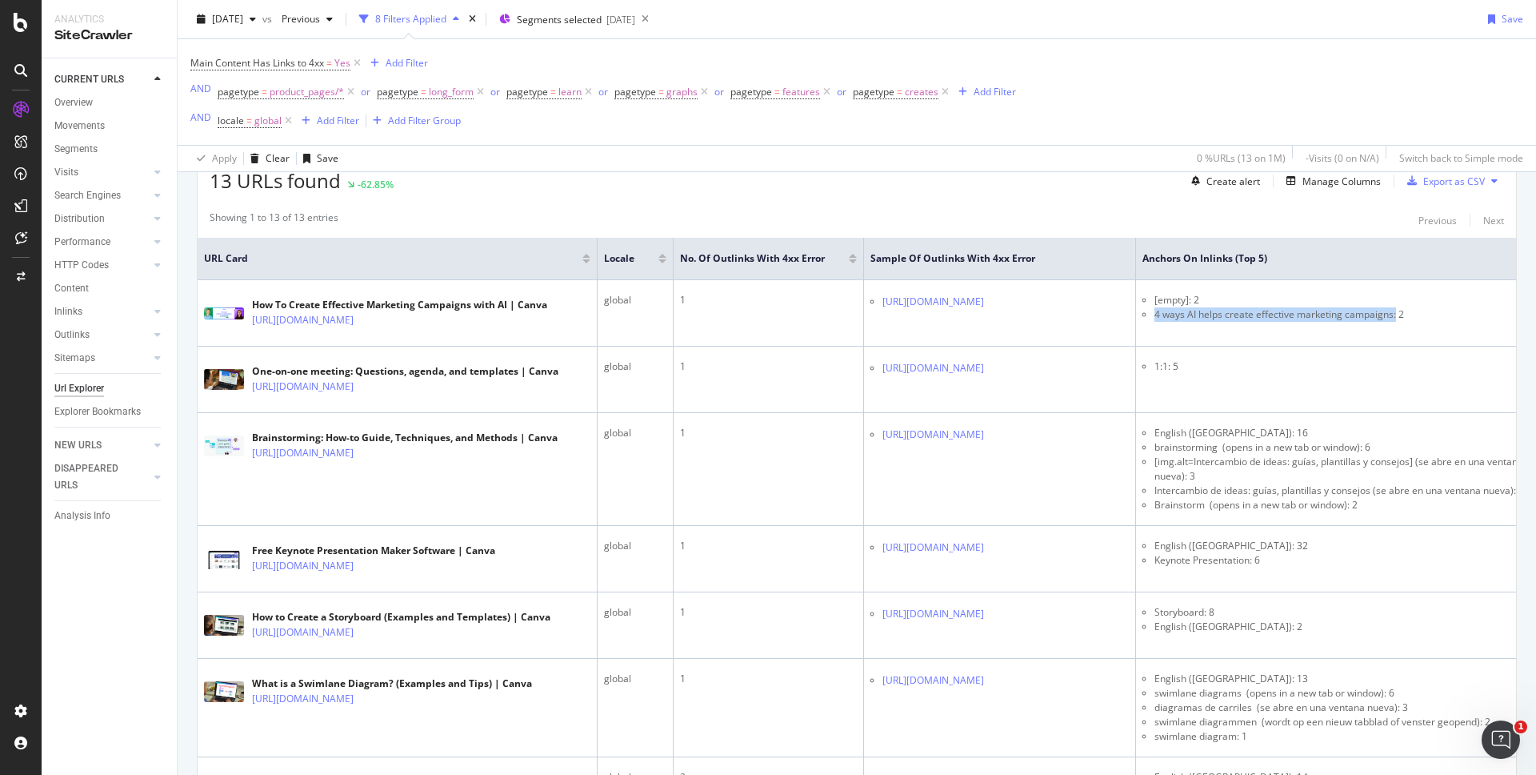
scroll to position [0, 161]
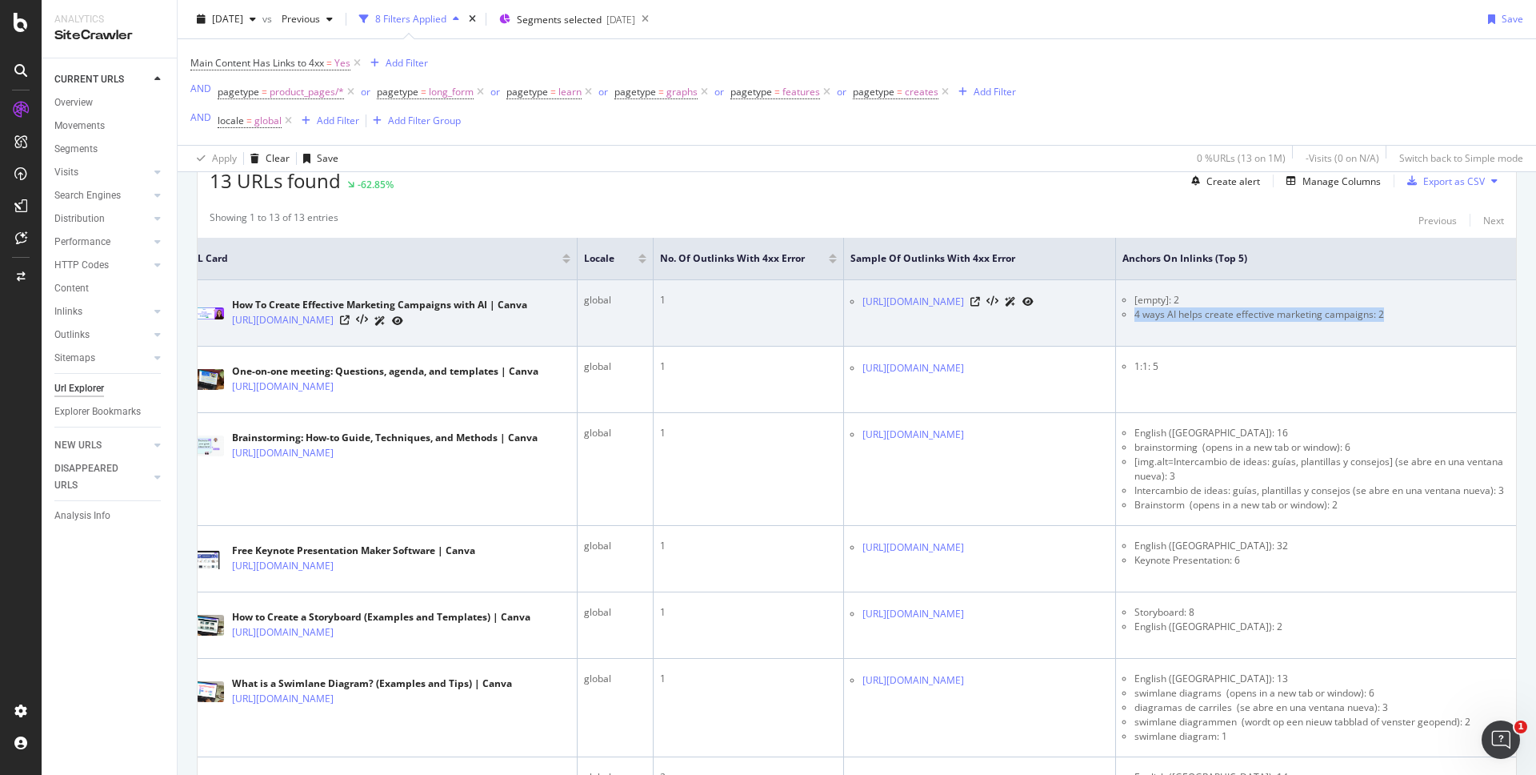
drag, startPoint x: 1285, startPoint y: 314, endPoint x: 1399, endPoint y: 317, distance: 114.4
click at [1424, 316] on li "4 ways AI helps create effective marketing campaigns: 2" at bounding box center [1322, 314] width 375 height 14
click at [1379, 314] on li "4 ways AI helps create effective marketing campaigns: 2" at bounding box center [1322, 314] width 375 height 14
click at [1164, 298] on li "[empty]: 2" at bounding box center [1322, 300] width 375 height 14
copy link "https://www.canva.com/help/magic-write/"
